Goal: Navigation & Orientation: Find specific page/section

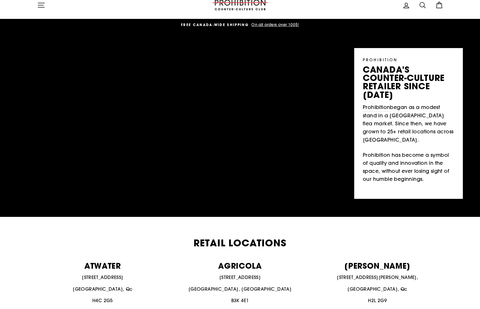
scroll to position [9, 0]
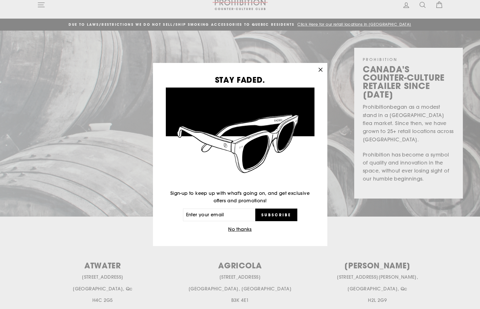
click at [318, 69] on icon "button" at bounding box center [320, 70] width 8 height 8
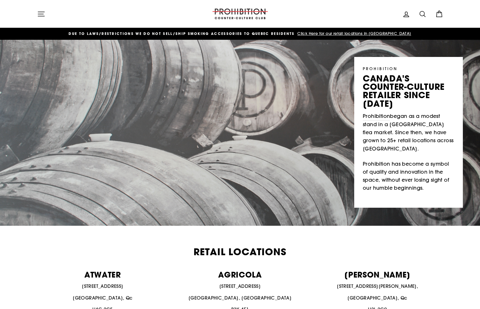
scroll to position [0, 0]
click at [43, 16] on icon "button" at bounding box center [41, 14] width 6 height 4
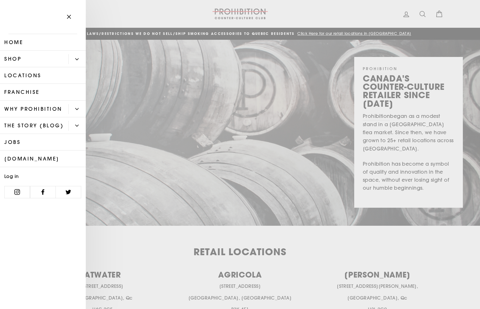
click at [14, 58] on link "Shop" at bounding box center [34, 59] width 68 height 17
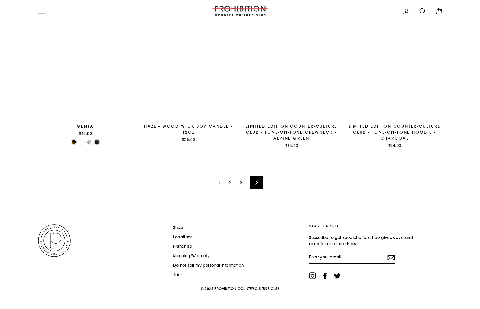
scroll to position [868, 0]
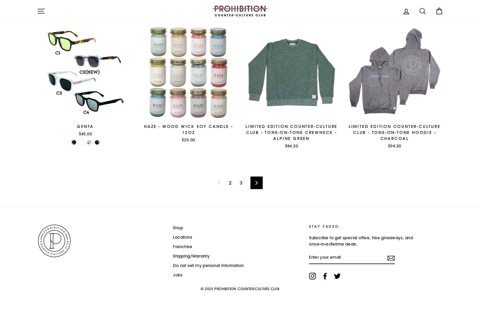
click at [259, 182] on link "Next" at bounding box center [256, 182] width 12 height 13
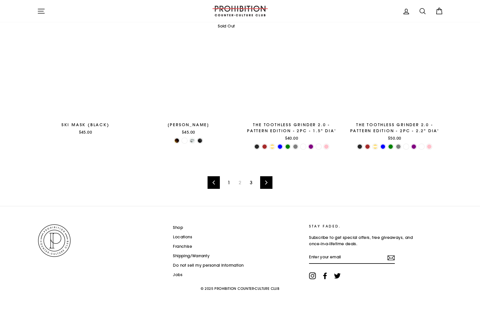
scroll to position [871, 0]
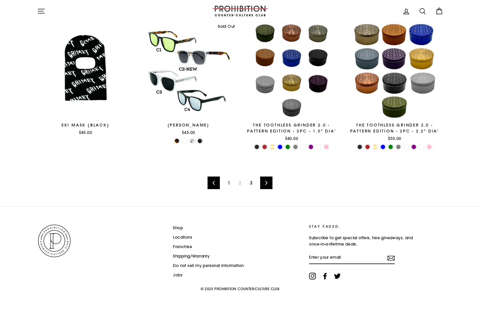
click at [261, 180] on link "Next" at bounding box center [266, 182] width 12 height 13
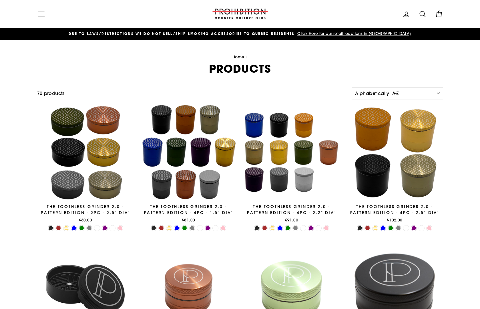
click at [40, 14] on icon "button" at bounding box center [41, 14] width 6 height 4
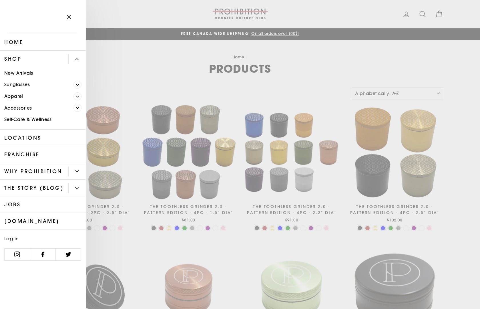
click at [22, 107] on link "Accessories" at bounding box center [36, 108] width 73 height 12
click at [21, 135] on link "Locations" at bounding box center [43, 137] width 86 height 17
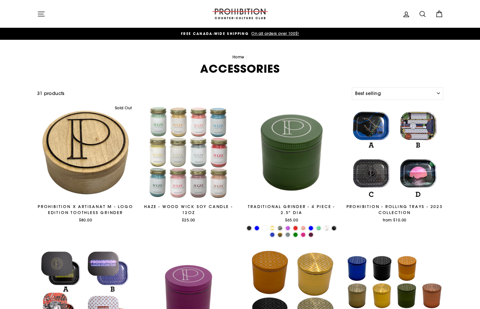
select select "best-selling"
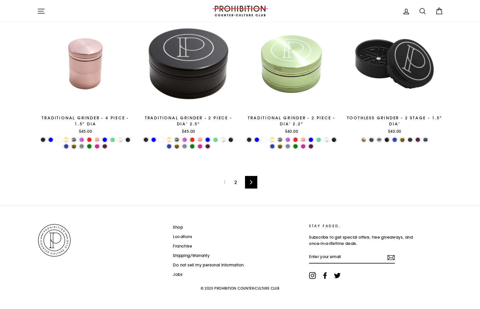
scroll to position [912, 0]
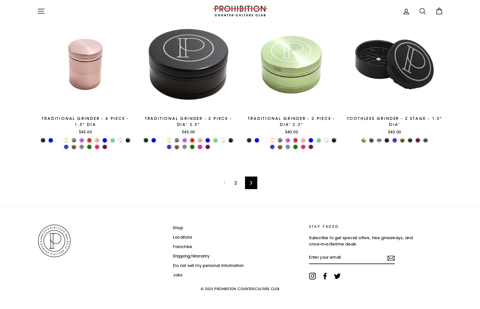
click at [250, 181] on icon at bounding box center [251, 183] width 2 height 4
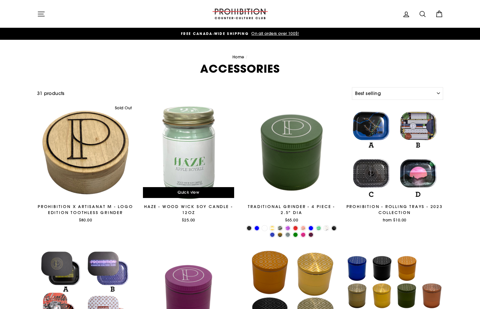
scroll to position [0, 0]
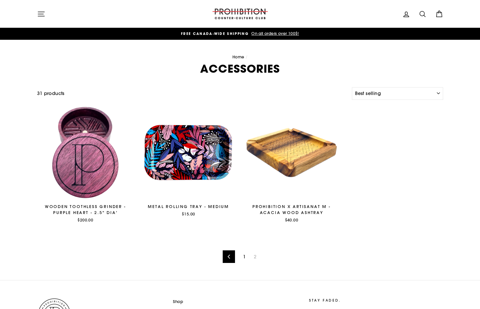
select select "best-selling"
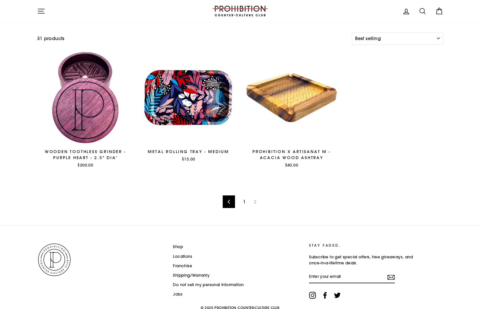
scroll to position [55, 0]
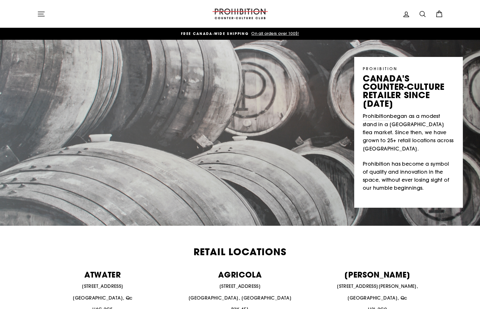
click at [38, 13] on icon "button" at bounding box center [41, 14] width 8 height 8
